Goal: Task Accomplishment & Management: Complete application form

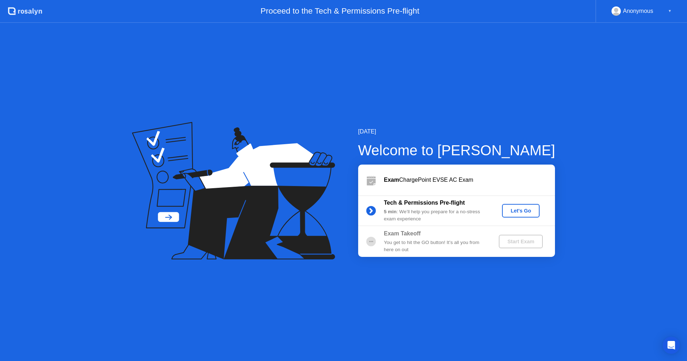
click at [515, 209] on div "Let's Go" at bounding box center [521, 211] width 32 height 6
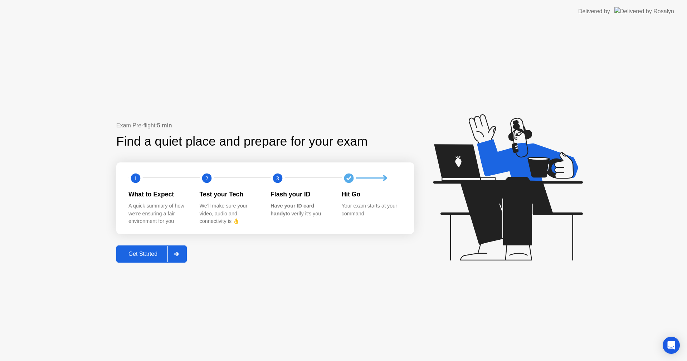
click at [144, 253] on div "Get Started" at bounding box center [142, 254] width 49 height 6
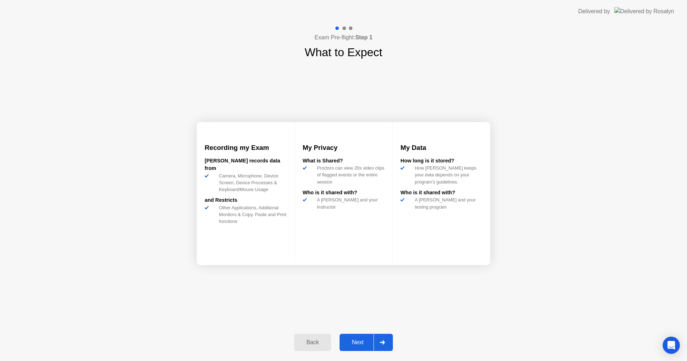
click at [358, 349] on button "Next" at bounding box center [365, 342] width 53 height 17
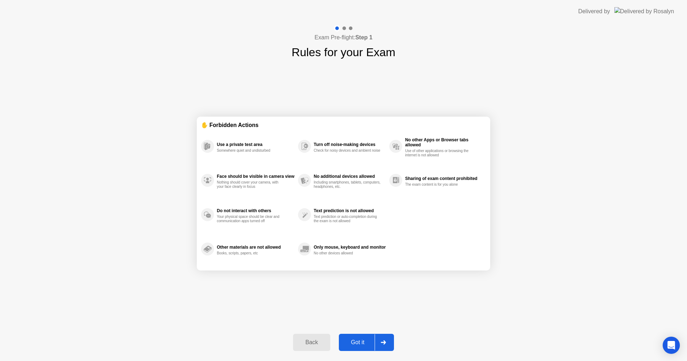
click at [365, 338] on button "Got it" at bounding box center [366, 342] width 55 height 17
select select "**********"
select select "*******"
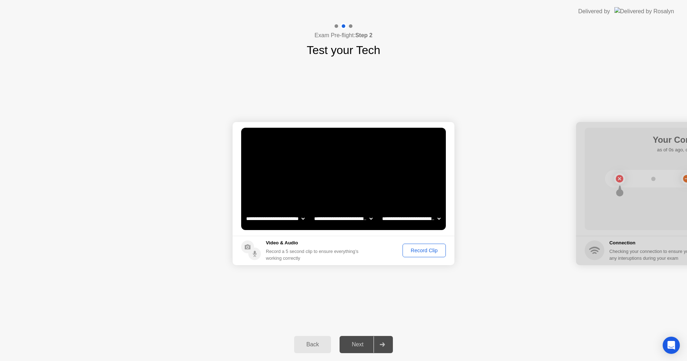
click at [411, 251] on div "Record Clip" at bounding box center [424, 250] width 38 height 6
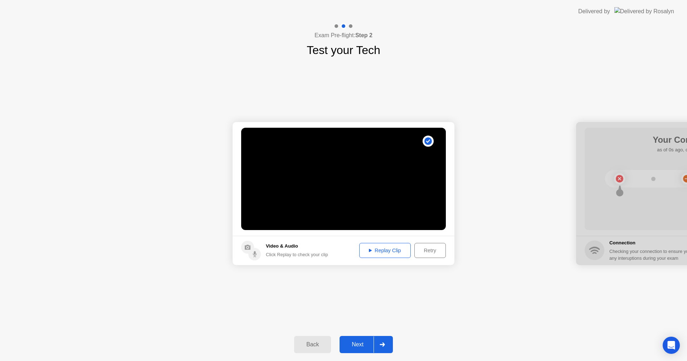
click at [401, 251] on div "Replay Clip" at bounding box center [384, 250] width 46 height 6
click at [367, 339] on button "Next" at bounding box center [365, 344] width 53 height 17
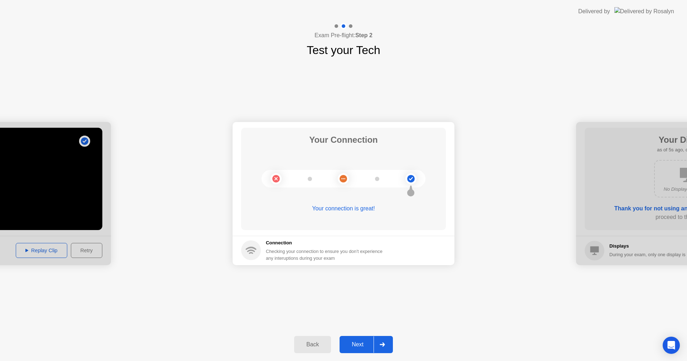
click at [347, 356] on div "Back Next" at bounding box center [343, 344] width 687 height 33
click at [379, 347] on div at bounding box center [381, 344] width 17 height 16
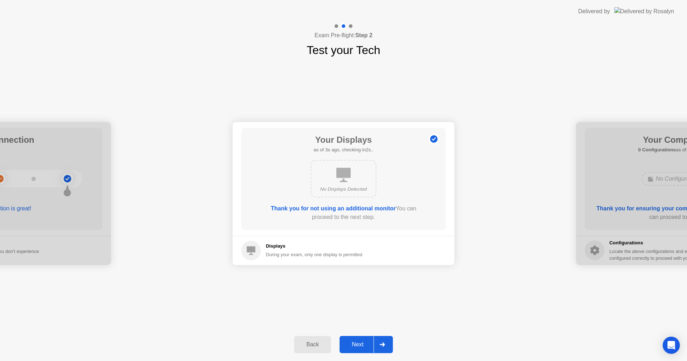
click at [366, 346] on div "Next" at bounding box center [357, 344] width 32 height 6
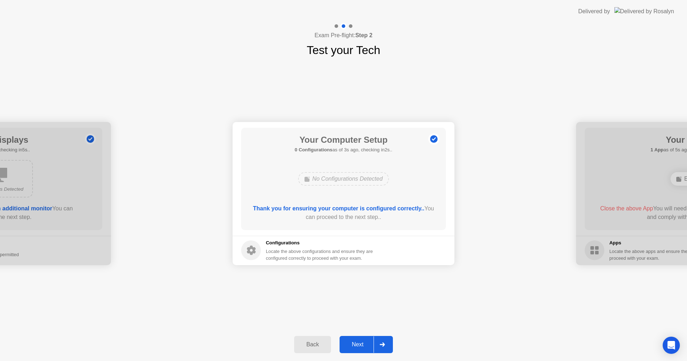
click at [365, 348] on div "Next" at bounding box center [357, 344] width 32 height 6
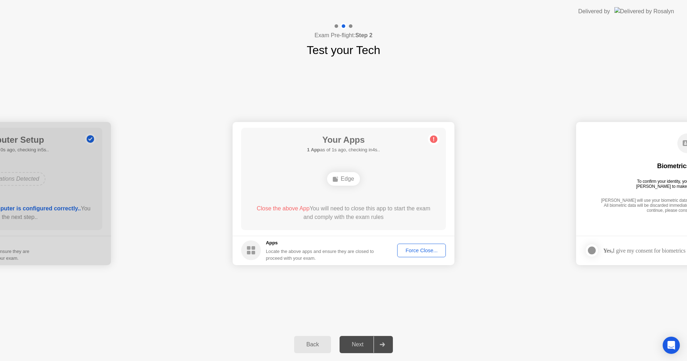
click at [402, 246] on button "Force Close..." at bounding box center [421, 250] width 49 height 14
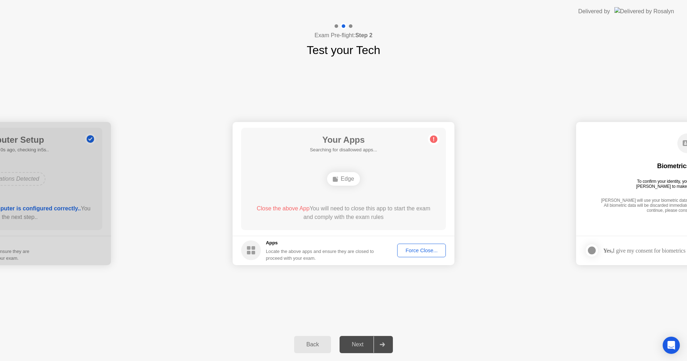
click at [427, 253] on div "Force Close..." at bounding box center [421, 250] width 44 height 6
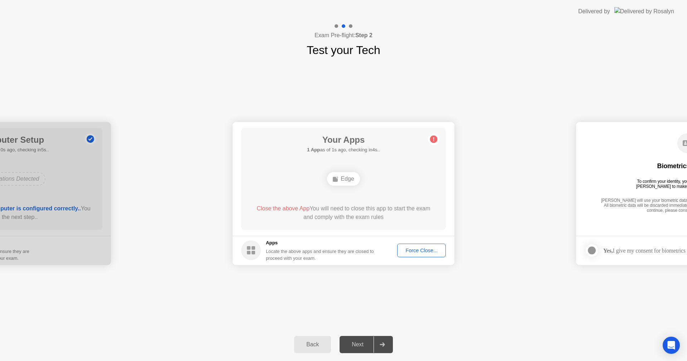
click at [369, 295] on div "**********" at bounding box center [343, 193] width 687 height 269
drag, startPoint x: 302, startPoint y: 248, endPoint x: 309, endPoint y: 251, distance: 7.2
click at [302, 247] on div "Apps Locate the above apps and ensure they are closed to proceed with your exam." at bounding box center [320, 250] width 108 height 22
click at [385, 349] on div at bounding box center [381, 344] width 17 height 16
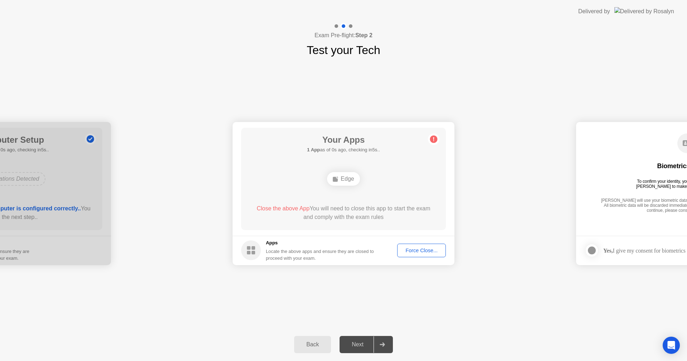
click at [366, 343] on div "Next" at bounding box center [357, 344] width 32 height 6
click at [419, 247] on div "Force Close..." at bounding box center [421, 250] width 44 height 6
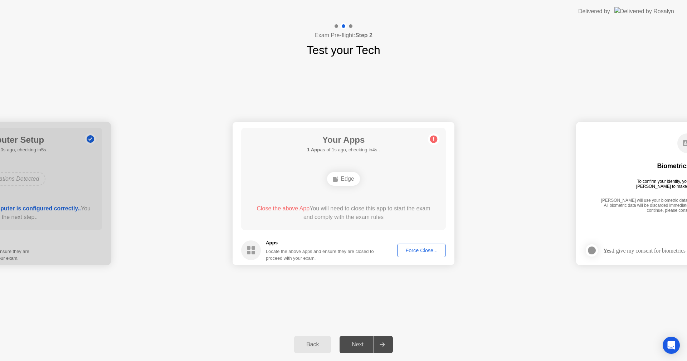
click at [344, 176] on div "Edge" at bounding box center [343, 179] width 33 height 14
drag, startPoint x: 271, startPoint y: 249, endPoint x: 346, endPoint y: 249, distance: 75.8
click at [270, 248] on div "Locate the above apps and ensure they are closed to proceed with your exam." at bounding box center [320, 255] width 108 height 14
click at [423, 254] on button "Force Close..." at bounding box center [421, 250] width 49 height 14
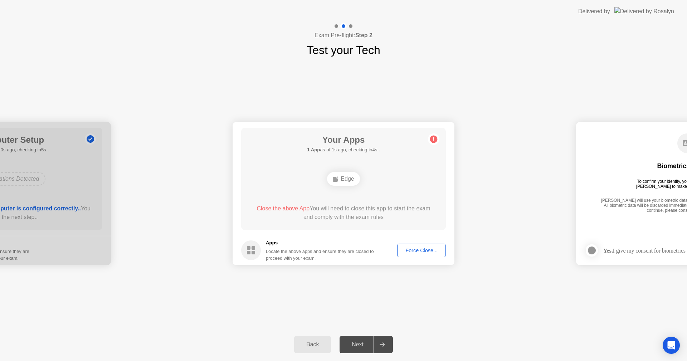
click at [316, 338] on button "Back" at bounding box center [312, 344] width 37 height 17
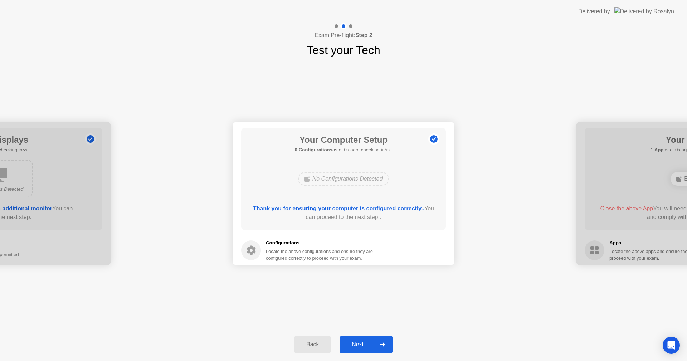
click at [367, 343] on div "Next" at bounding box center [357, 344] width 32 height 6
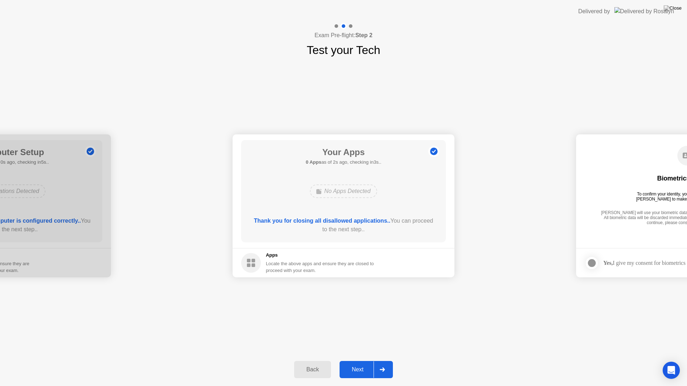
click at [365, 360] on div "Next" at bounding box center [357, 369] width 32 height 6
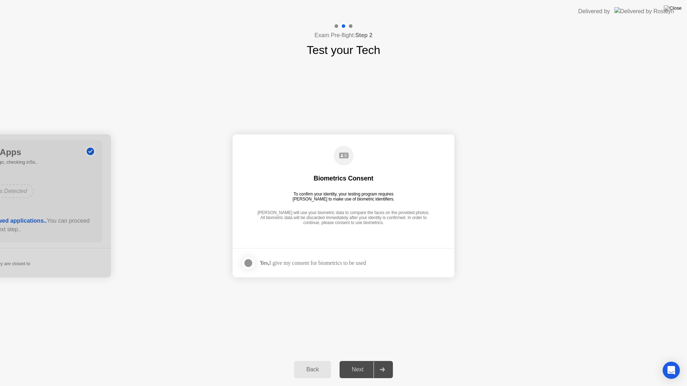
click at [368, 360] on div "Next" at bounding box center [357, 369] width 32 height 6
click at [277, 270] on div "Yes, I give my consent for biometrics to be used" at bounding box center [303, 263] width 125 height 14
drag, startPoint x: 236, startPoint y: 260, endPoint x: 246, endPoint y: 261, distance: 10.0
click at [240, 260] on footer "Yes, I give my consent for biometrics to be used" at bounding box center [343, 262] width 222 height 29
drag, startPoint x: 244, startPoint y: 262, endPoint x: 247, endPoint y: 266, distance: 5.3
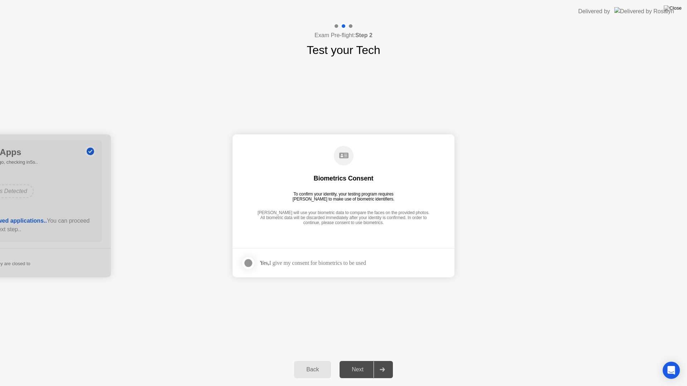
click at [247, 266] on div at bounding box center [248, 263] width 9 height 9
click at [371, 360] on div "Next" at bounding box center [357, 369] width 32 height 6
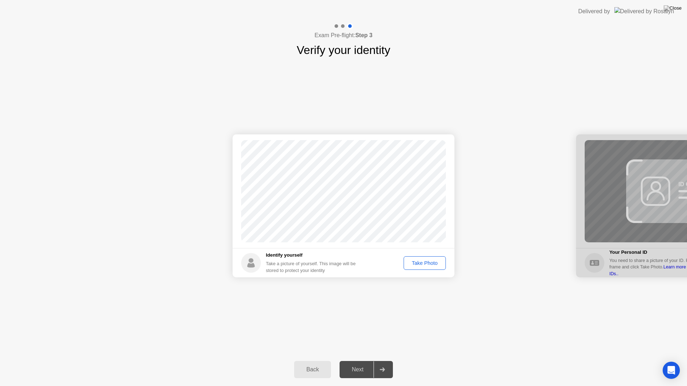
click at [433, 264] on div "Take Photo" at bounding box center [424, 263] width 37 height 6
click at [434, 267] on button "Retake" at bounding box center [429, 263] width 33 height 14
click at [434, 256] on button "Take Photo" at bounding box center [424, 263] width 42 height 14
click at [353, 360] on div "Next" at bounding box center [357, 369] width 32 height 6
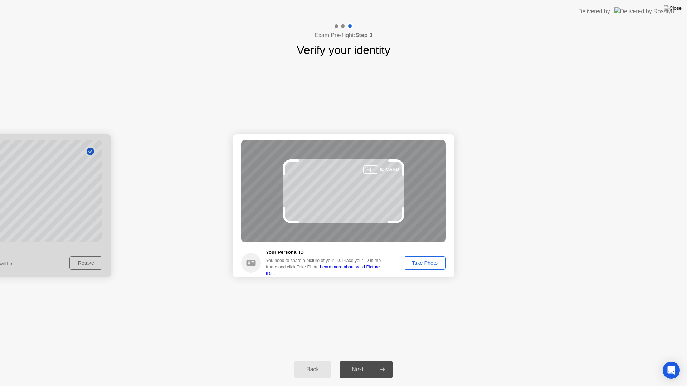
click at [422, 267] on button "Take Photo" at bounding box center [424, 263] width 42 height 14
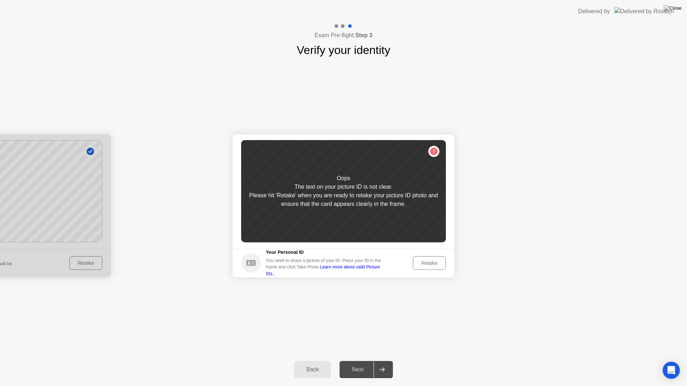
click at [437, 265] on div "Retake" at bounding box center [429, 263] width 28 height 6
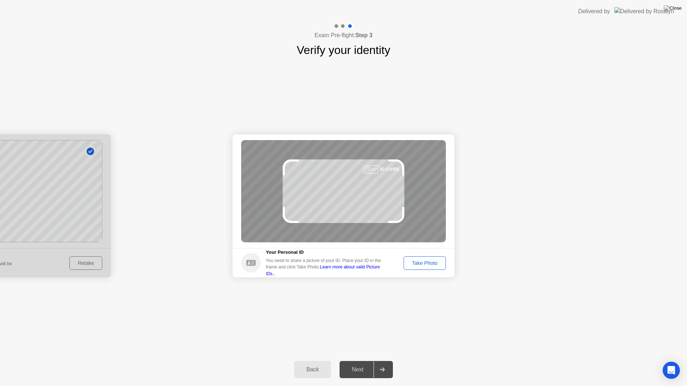
click at [417, 257] on button "Take Photo" at bounding box center [424, 263] width 42 height 14
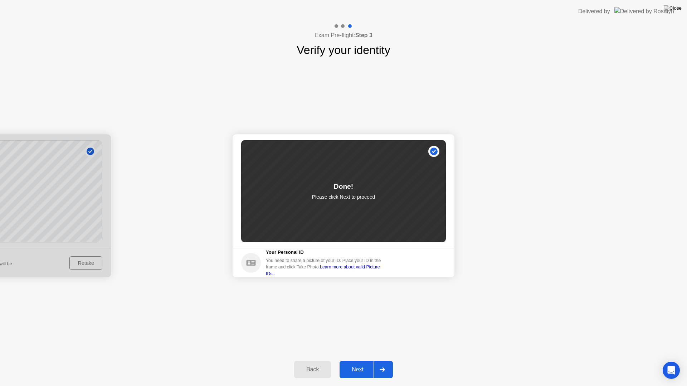
click at [361, 360] on div "Next" at bounding box center [357, 369] width 32 height 6
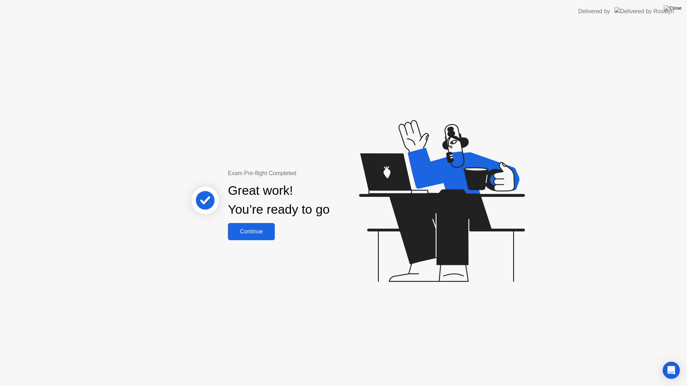
click at [266, 228] on div "Continue" at bounding box center [251, 231] width 43 height 6
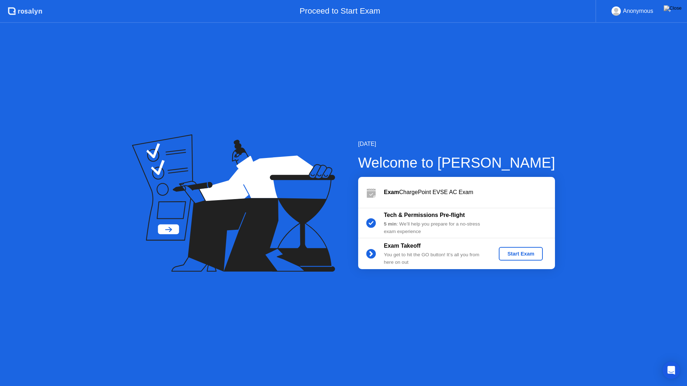
click at [518, 251] on div "Start Exam" at bounding box center [520, 254] width 38 height 6
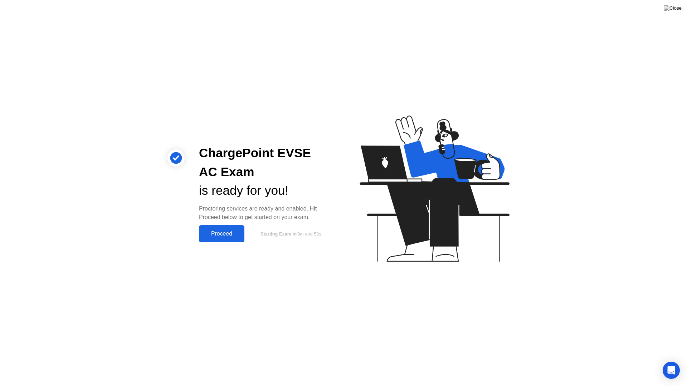
click at [226, 231] on div "Proceed" at bounding box center [221, 234] width 41 height 6
